Goal: Information Seeking & Learning: Check status

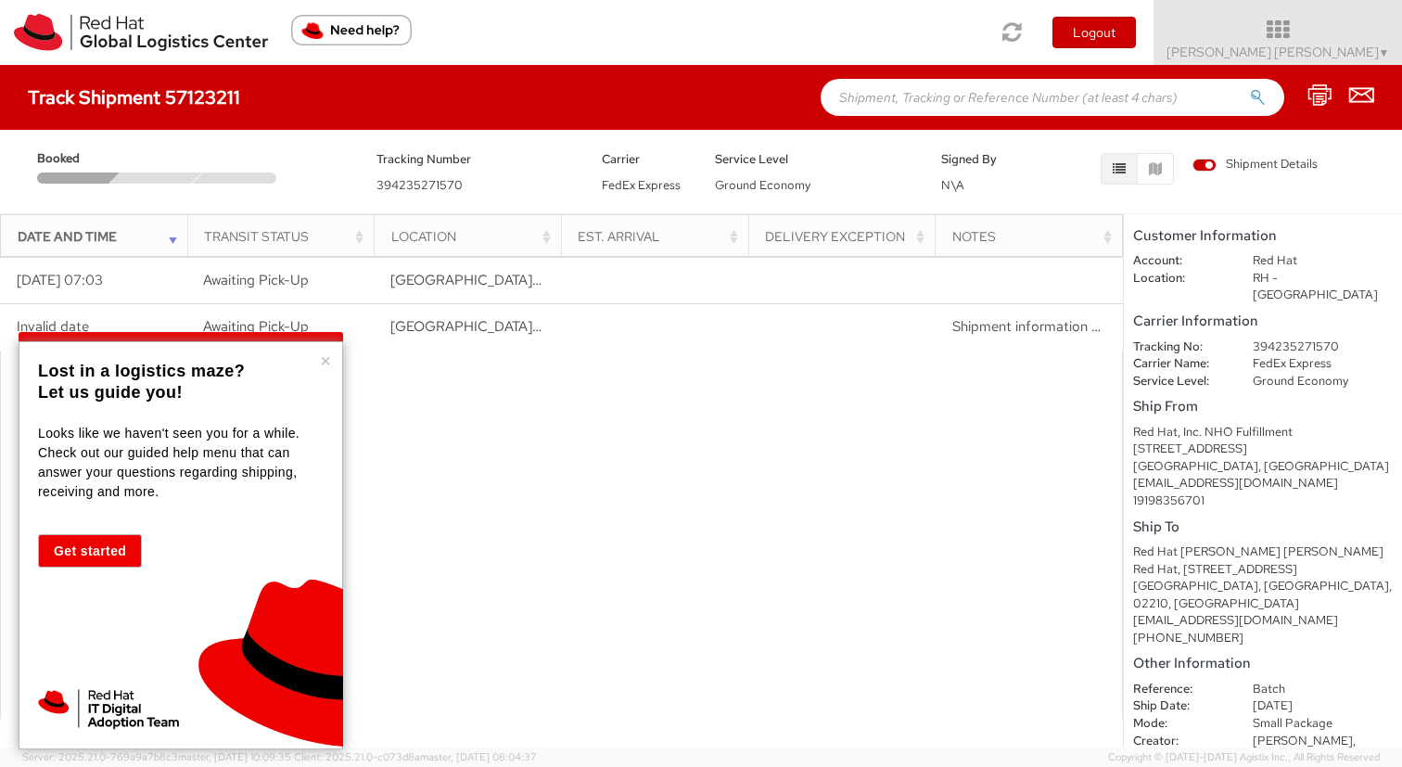
click at [332, 363] on div "× Lost in a logistics maze? Let us guide you! Looks like we haven't seen you fo…" at bounding box center [181, 545] width 325 height 408
click at [325, 361] on button "×" at bounding box center [325, 360] width 11 height 19
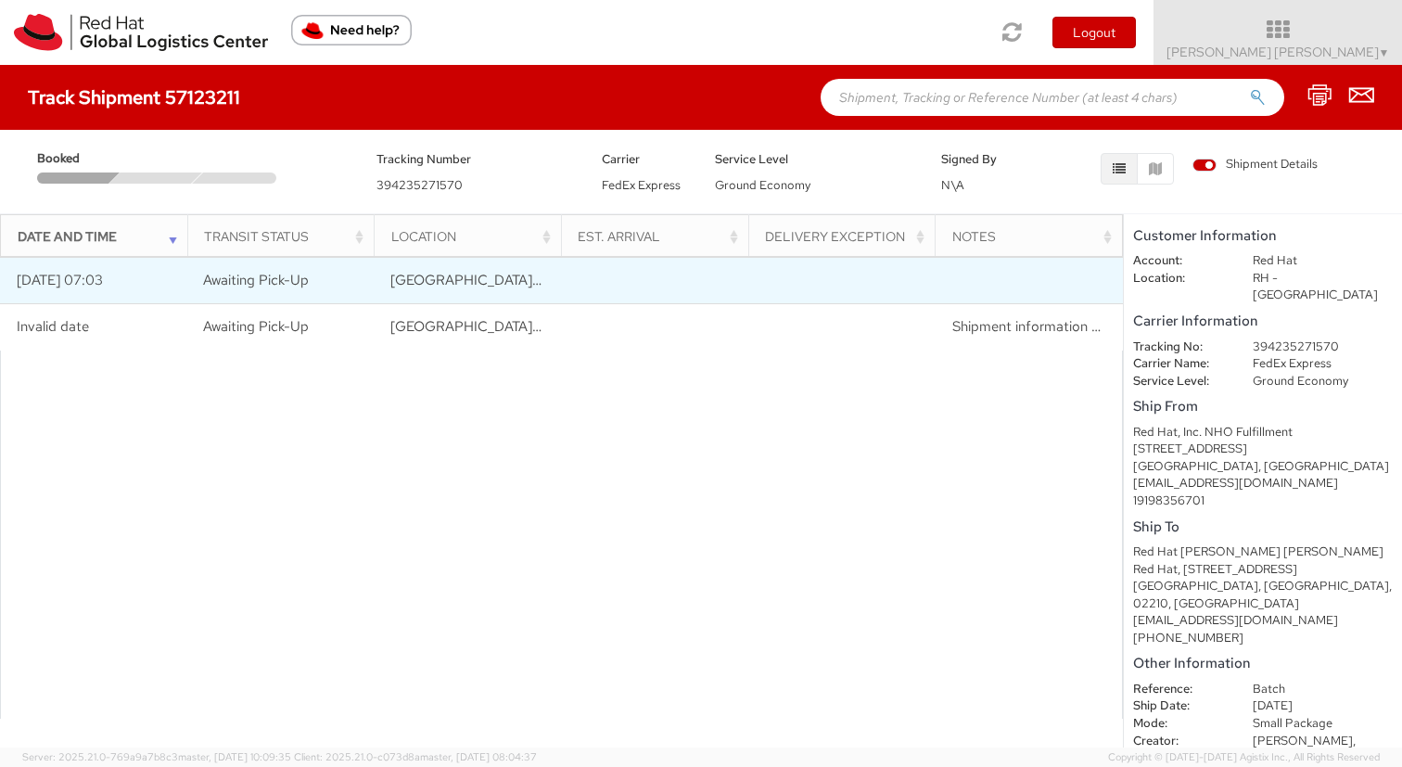
click at [648, 288] on td at bounding box center [654, 281] width 187 height 46
click at [85, 285] on td "[DATE] 07:03" at bounding box center [93, 281] width 187 height 46
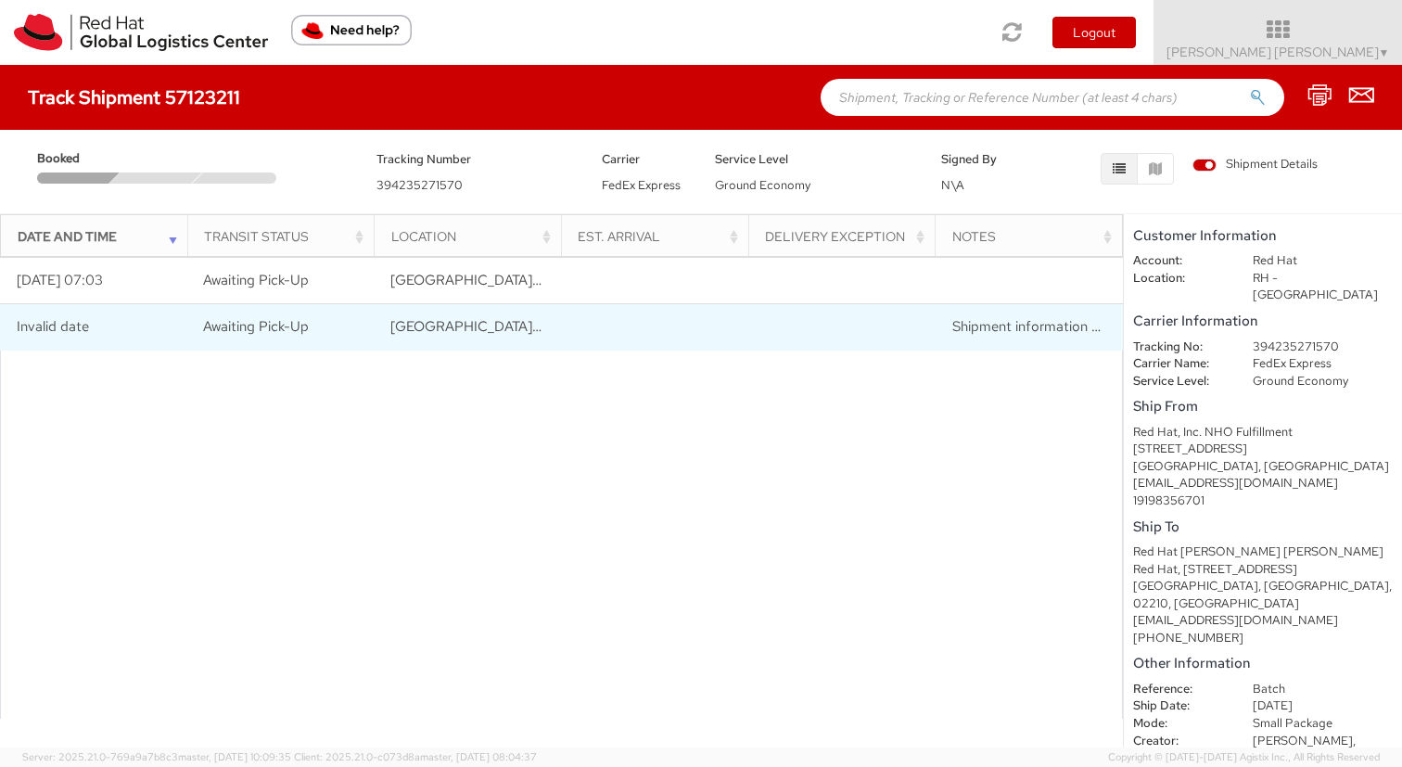
click at [72, 335] on td "Invalid date" at bounding box center [93, 327] width 187 height 46
click at [221, 332] on span "Awaiting Pick-Up" at bounding box center [256, 326] width 106 height 19
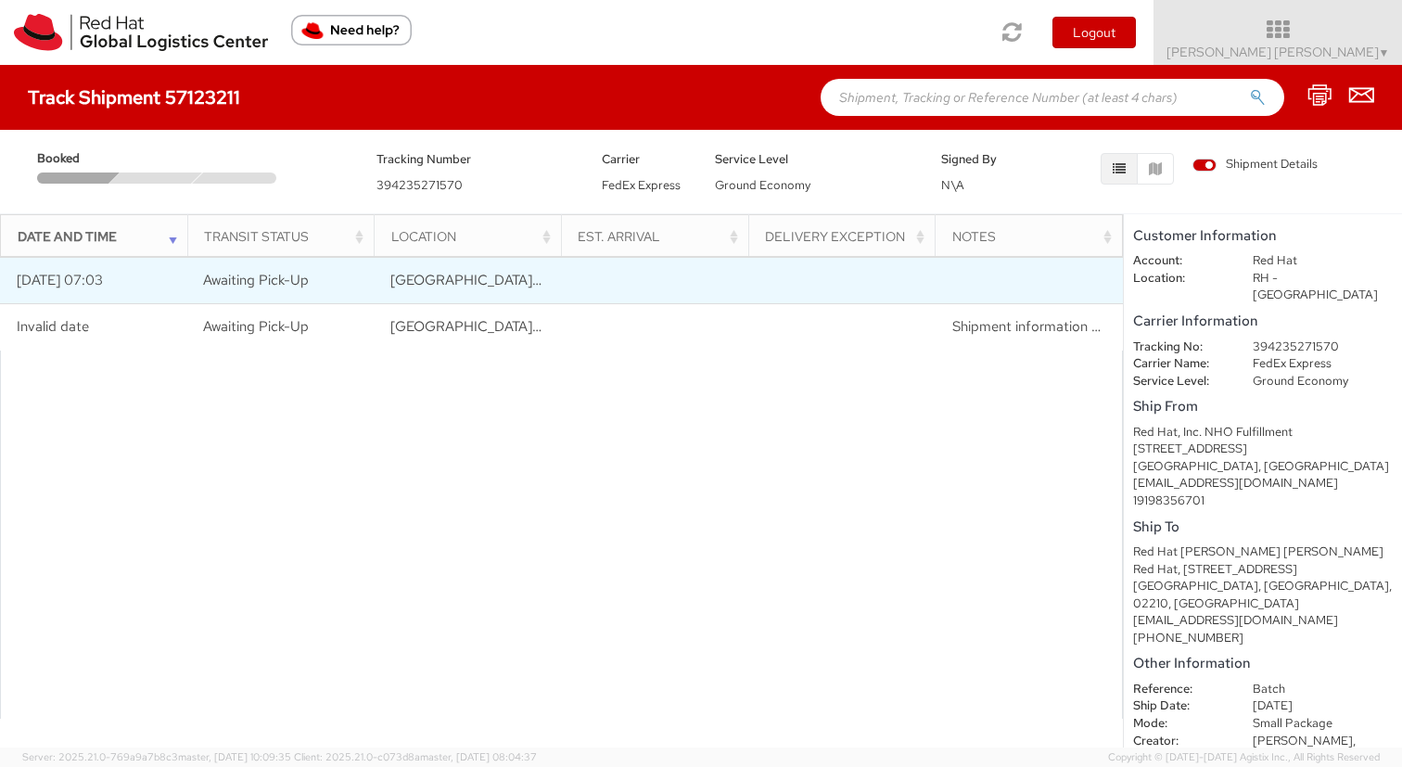
click at [246, 264] on td "Awaiting Pick-Up" at bounding box center [280, 281] width 187 height 46
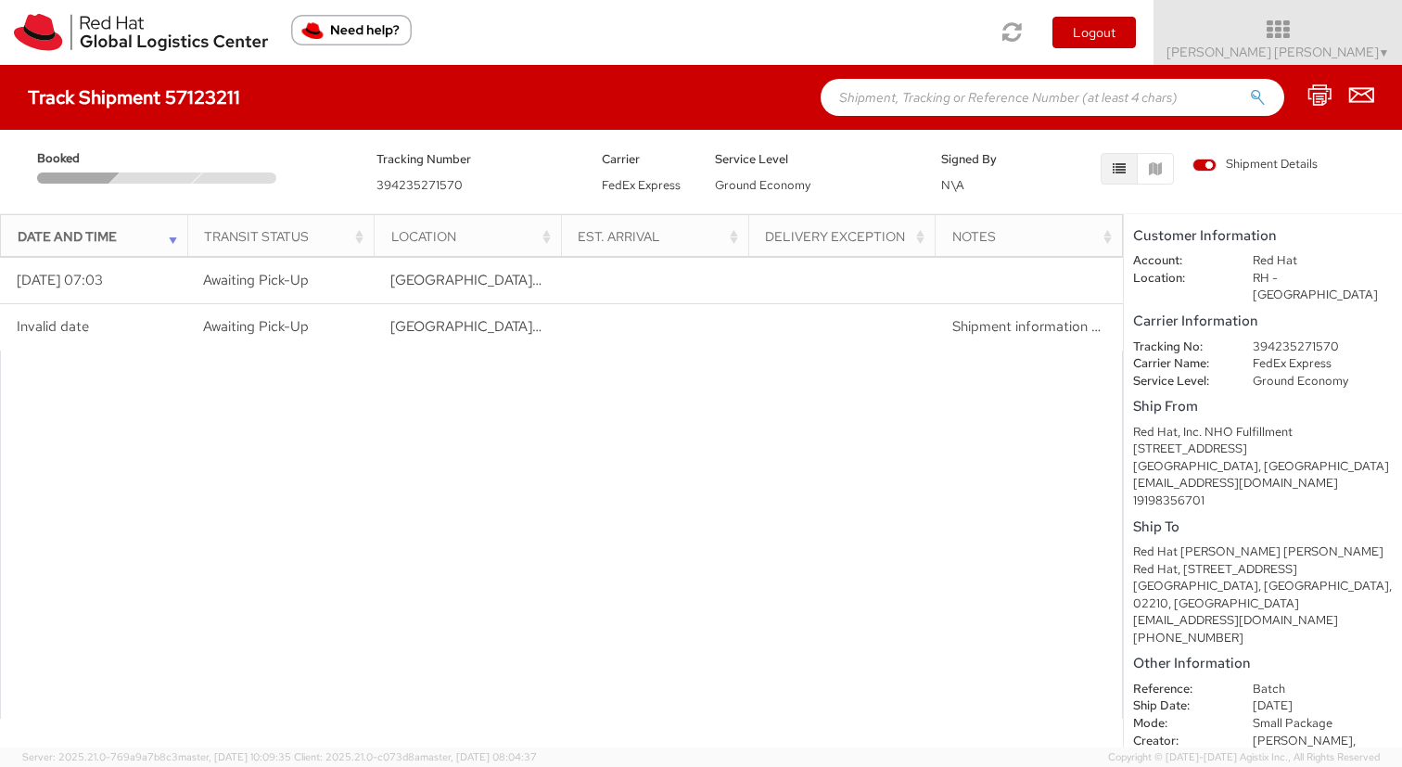
click at [120, 180] on div at bounding box center [156, 177] width 94 height 11
click at [158, 90] on h4 "Track Shipment 57123211" at bounding box center [134, 97] width 212 height 20
click at [160, 18] on img at bounding box center [141, 32] width 254 height 37
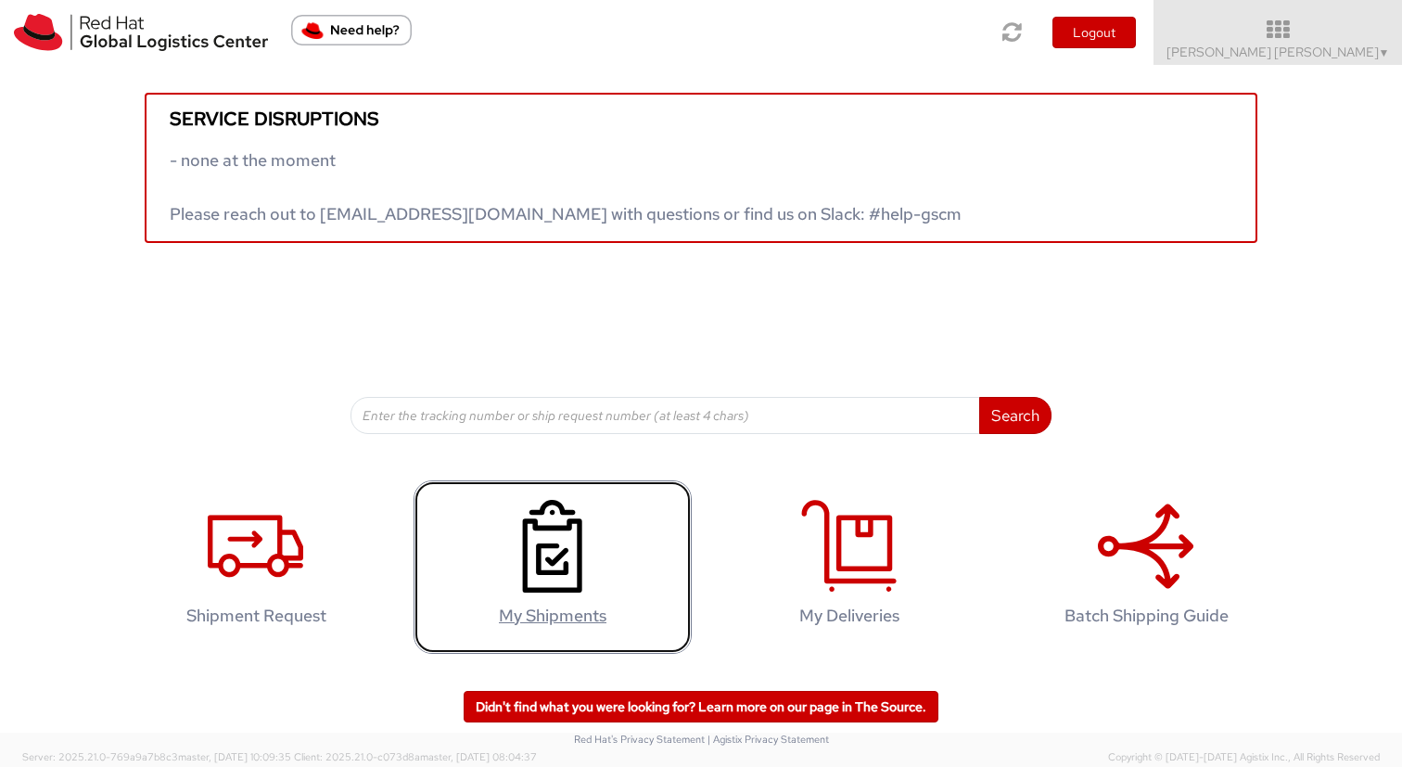
click at [545, 559] on use at bounding box center [552, 546] width 59 height 93
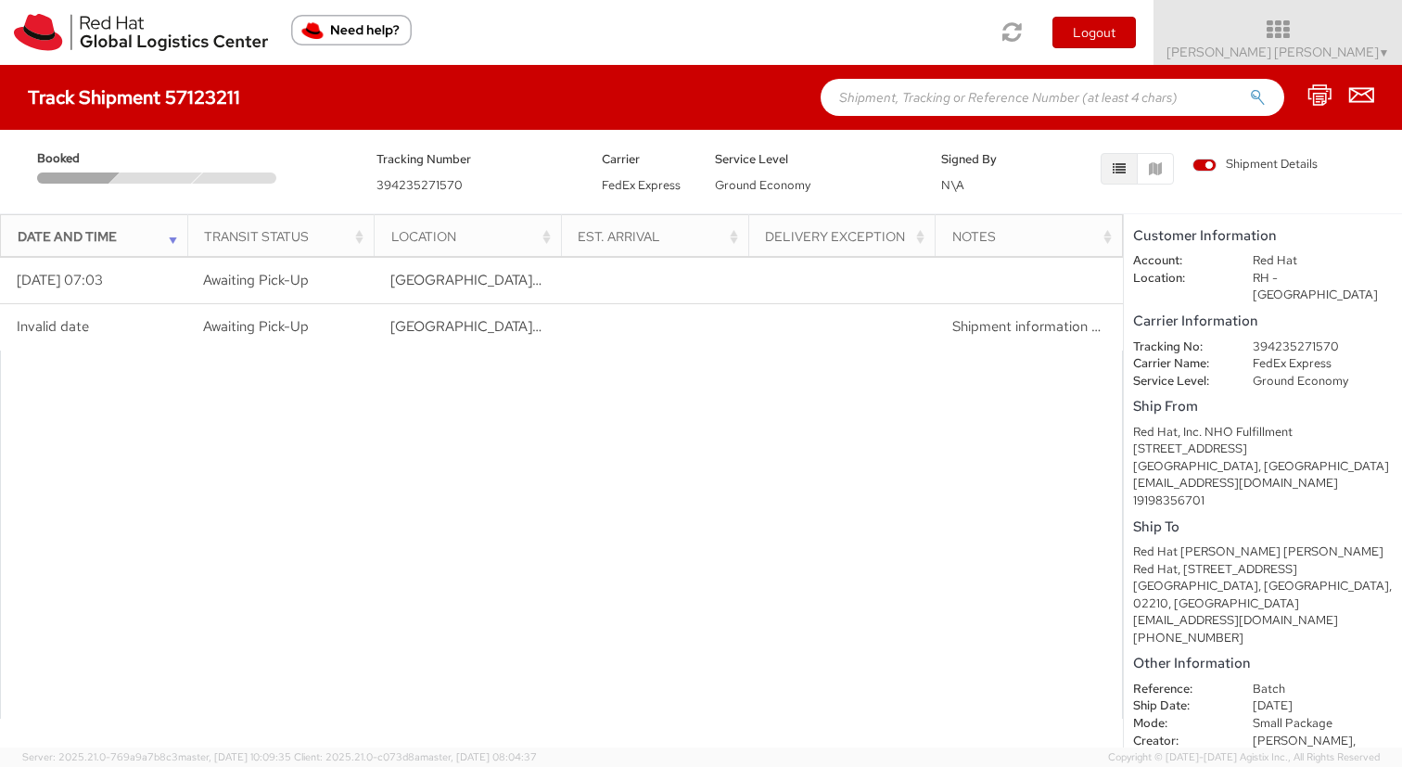
click at [207, 96] on h4 "Track Shipment 57123211" at bounding box center [134, 97] width 212 height 20
click at [1144, 177] on button "button" at bounding box center [1155, 169] width 37 height 32
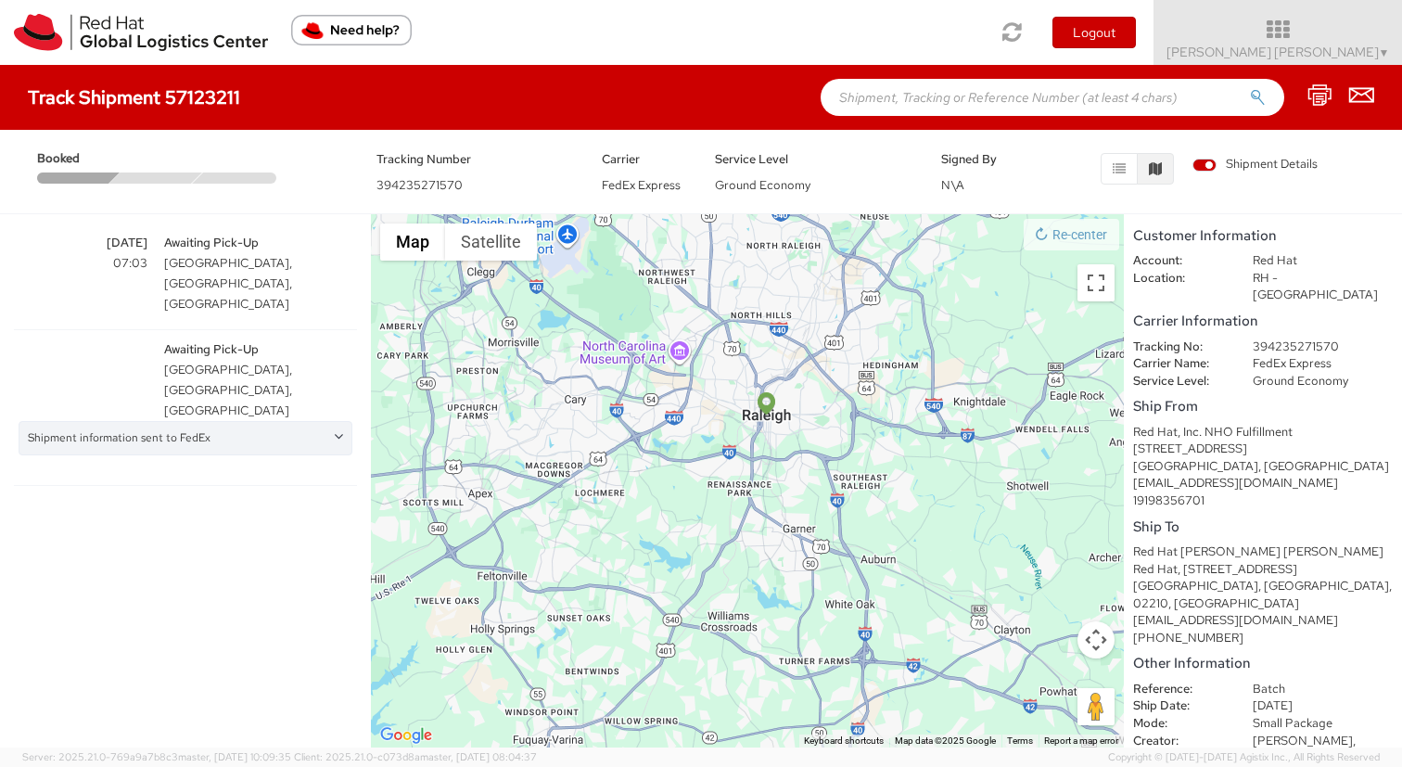
drag, startPoint x: 1046, startPoint y: 606, endPoint x: 774, endPoint y: 411, distance: 334.8
click at [775, 413] on div at bounding box center [747, 480] width 753 height 533
